Goal: Task Accomplishment & Management: Manage account settings

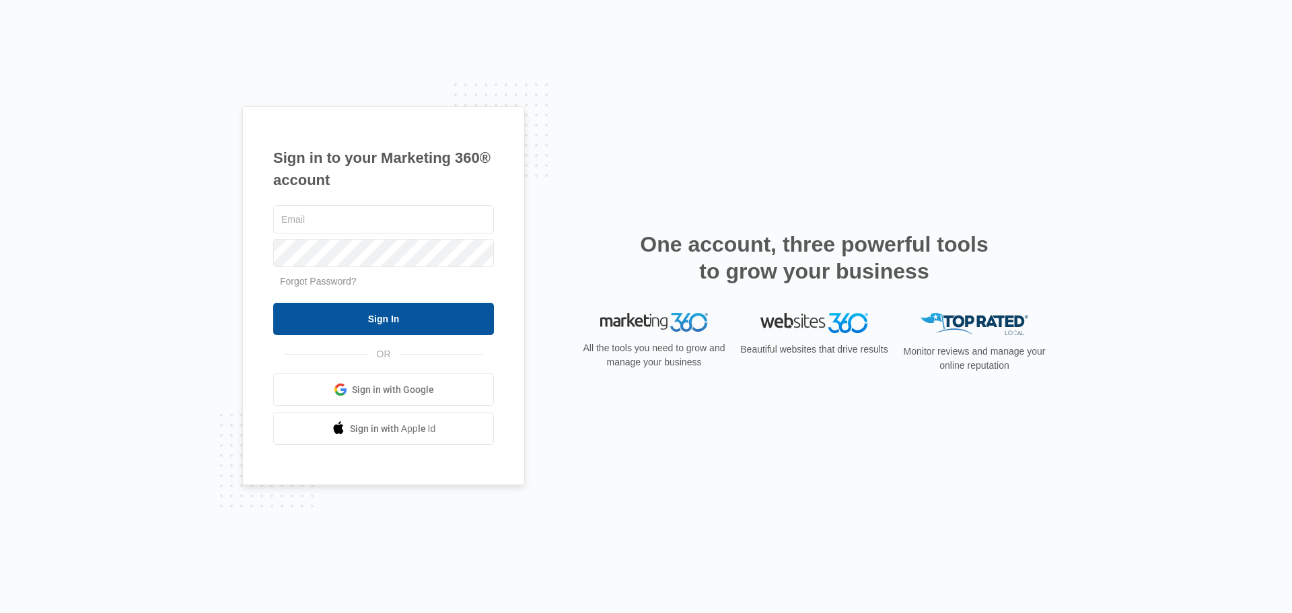
type input "[EMAIL_ADDRESS][DOMAIN_NAME]"
click at [355, 316] on input "Sign In" at bounding box center [383, 319] width 221 height 32
